Goal: Navigation & Orientation: Find specific page/section

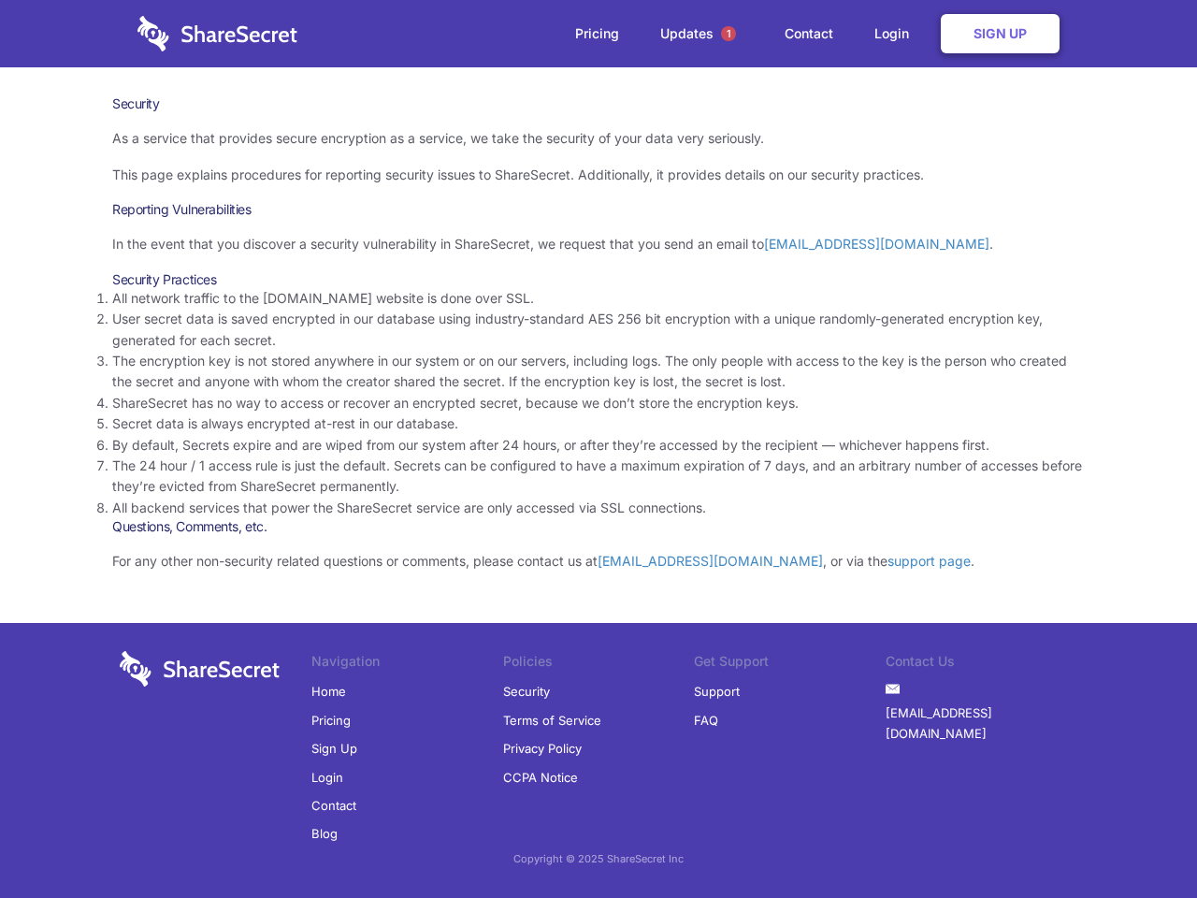
click at [599, 449] on li "By default, Secrets expire and are wiped from our system after 24 hours, or aft…" at bounding box center [598, 445] width 973 height 21
click at [729, 34] on span "1" at bounding box center [728, 33] width 15 height 15
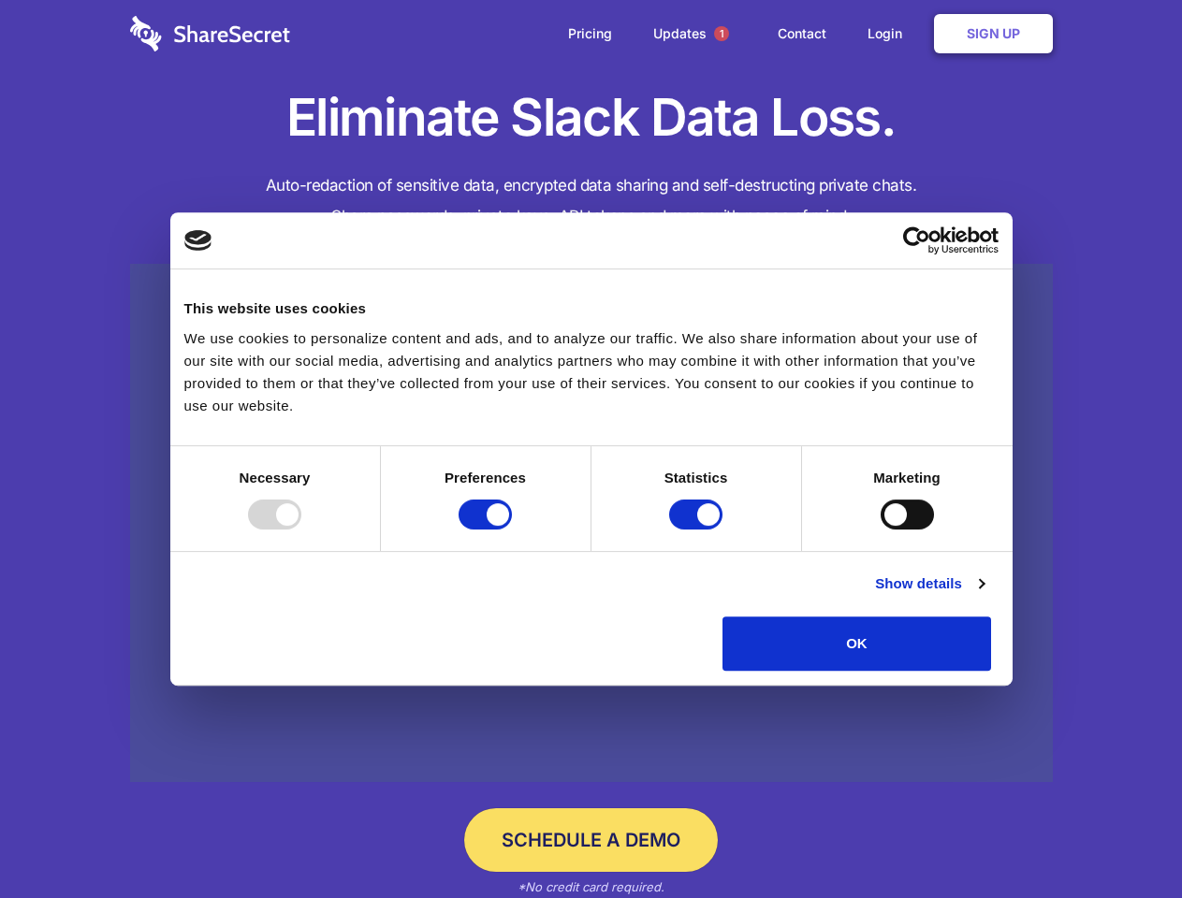
click at [301, 529] on div at bounding box center [274, 515] width 53 height 30
click at [512, 529] on input "Preferences" at bounding box center [484, 515] width 53 height 30
checkbox input "false"
click at [698, 529] on input "Statistics" at bounding box center [695, 515] width 53 height 30
checkbox input "false"
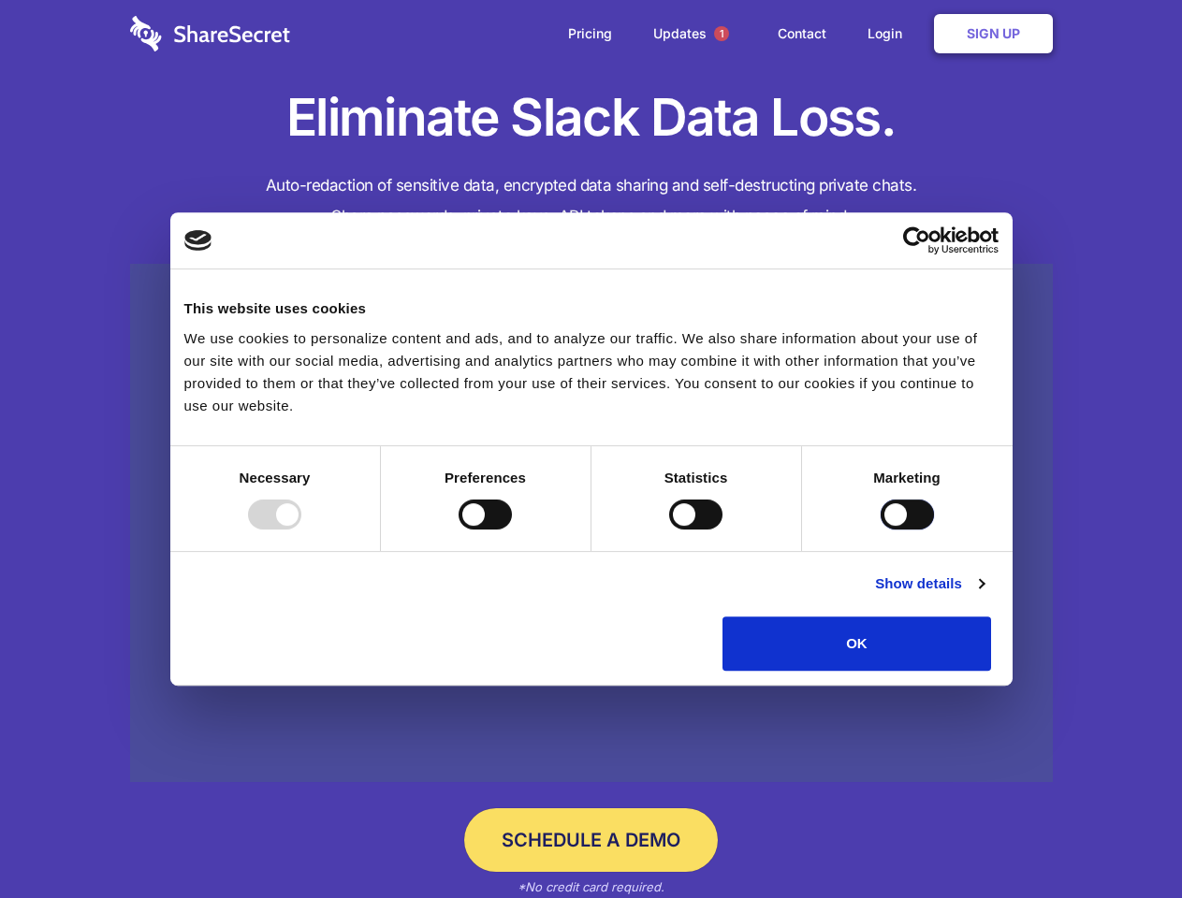
click at [880, 529] on input "Marketing" at bounding box center [906, 515] width 53 height 30
checkbox input "true"
click at [983, 595] on link "Show details" at bounding box center [929, 584] width 109 height 22
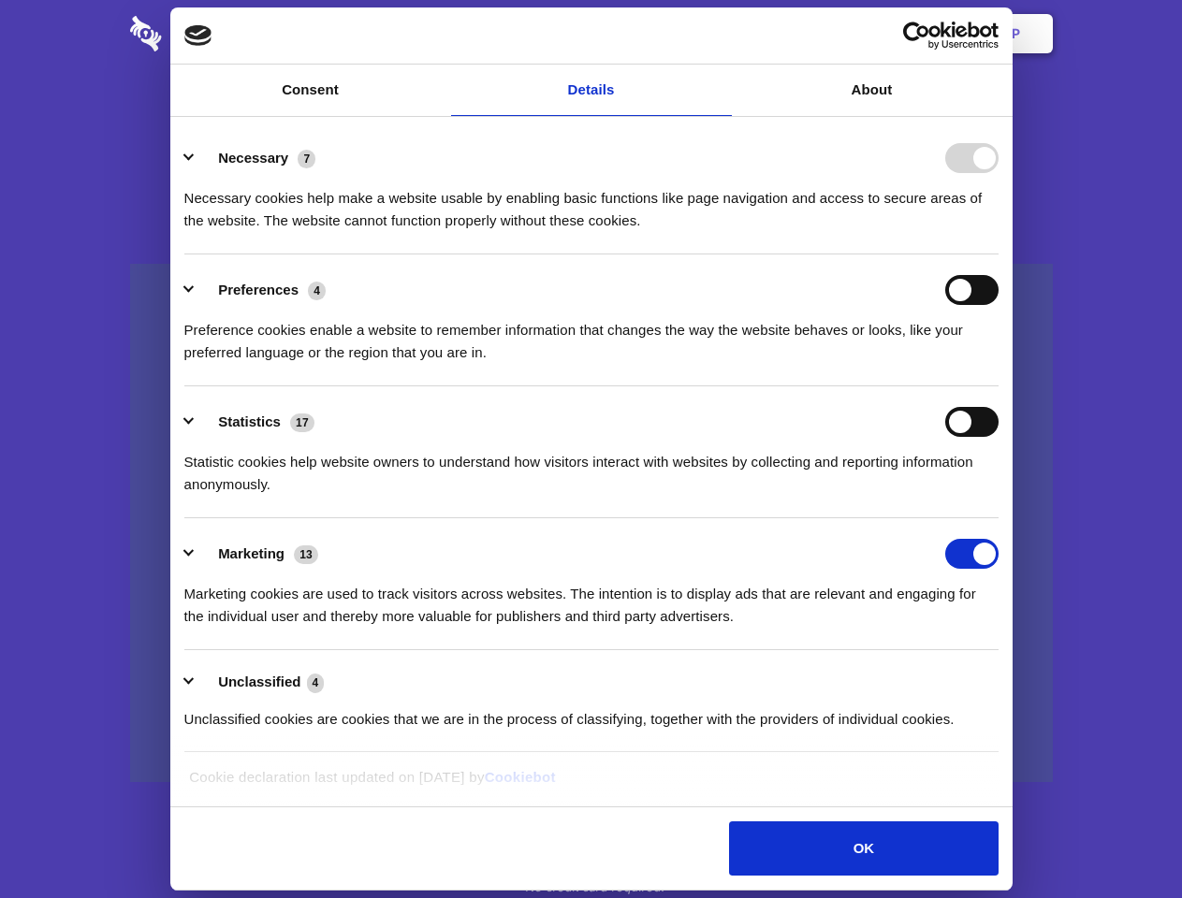
click at [998, 254] on li "Necessary 7 Necessary cookies help make a website usable by enabling basic func…" at bounding box center [591, 189] width 814 height 132
click at [720, 34] on span "1" at bounding box center [721, 33] width 15 height 15
